Goal: Task Accomplishment & Management: Manage account settings

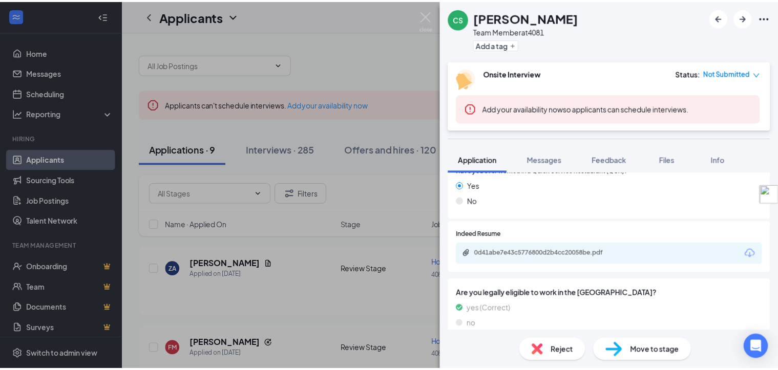
scroll to position [410, 0]
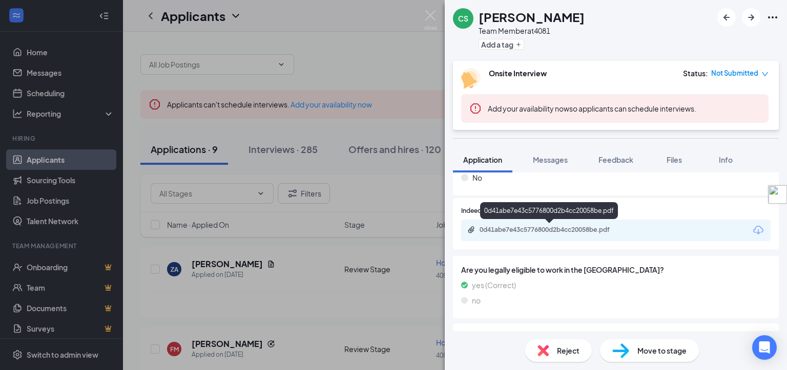
click at [506, 230] on div "0d41abe7e43c5776800d2b4cc20058be.pdf" at bounding box center [550, 230] width 143 height 8
click at [431, 14] on img at bounding box center [430, 20] width 13 height 20
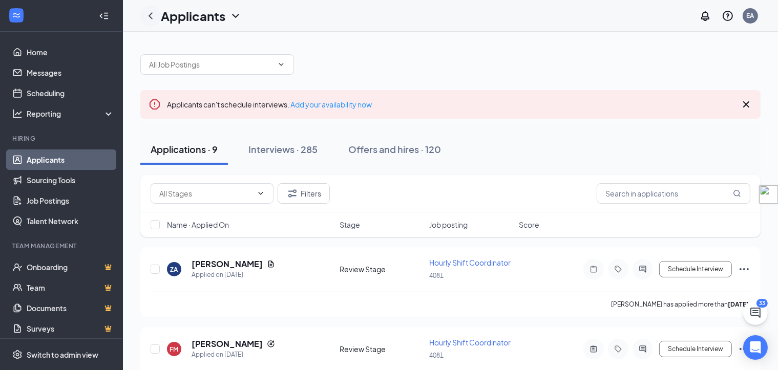
click at [150, 13] on icon "ChevronLeft" at bounding box center [150, 16] width 12 height 12
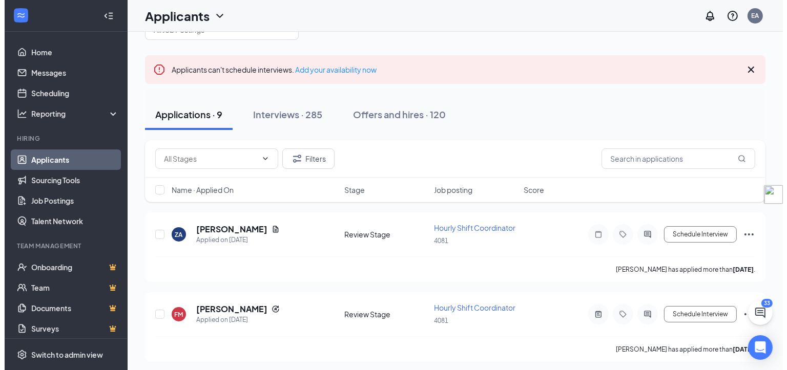
scroll to position [154, 0]
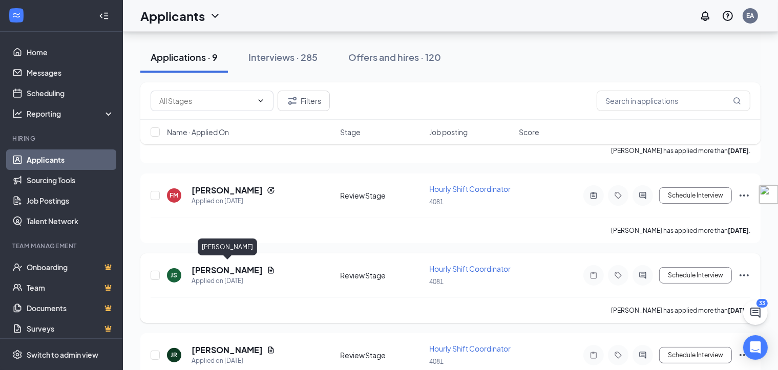
click at [241, 269] on h5 "[PERSON_NAME]" at bounding box center [227, 270] width 71 height 11
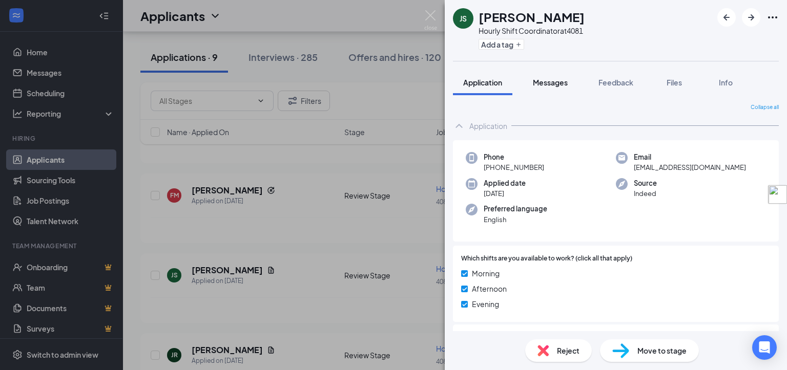
click at [552, 83] on span "Messages" at bounding box center [550, 82] width 35 height 9
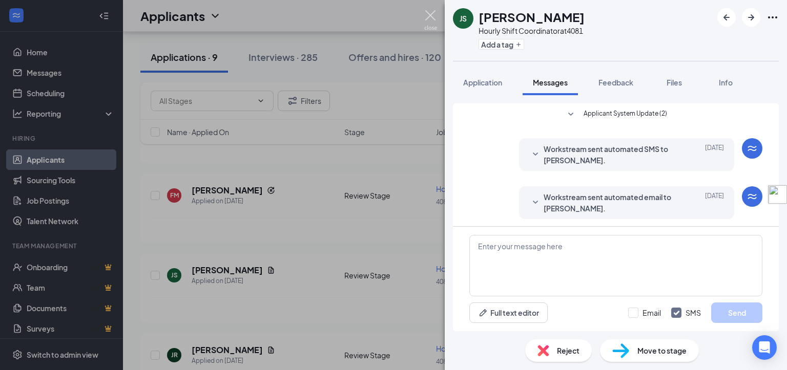
click at [429, 16] on img at bounding box center [430, 20] width 13 height 20
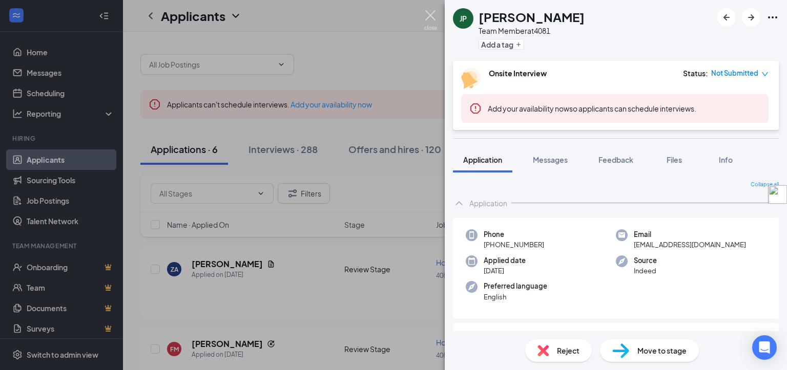
click at [426, 14] on img at bounding box center [430, 20] width 13 height 20
